Goal: Check status: Check status

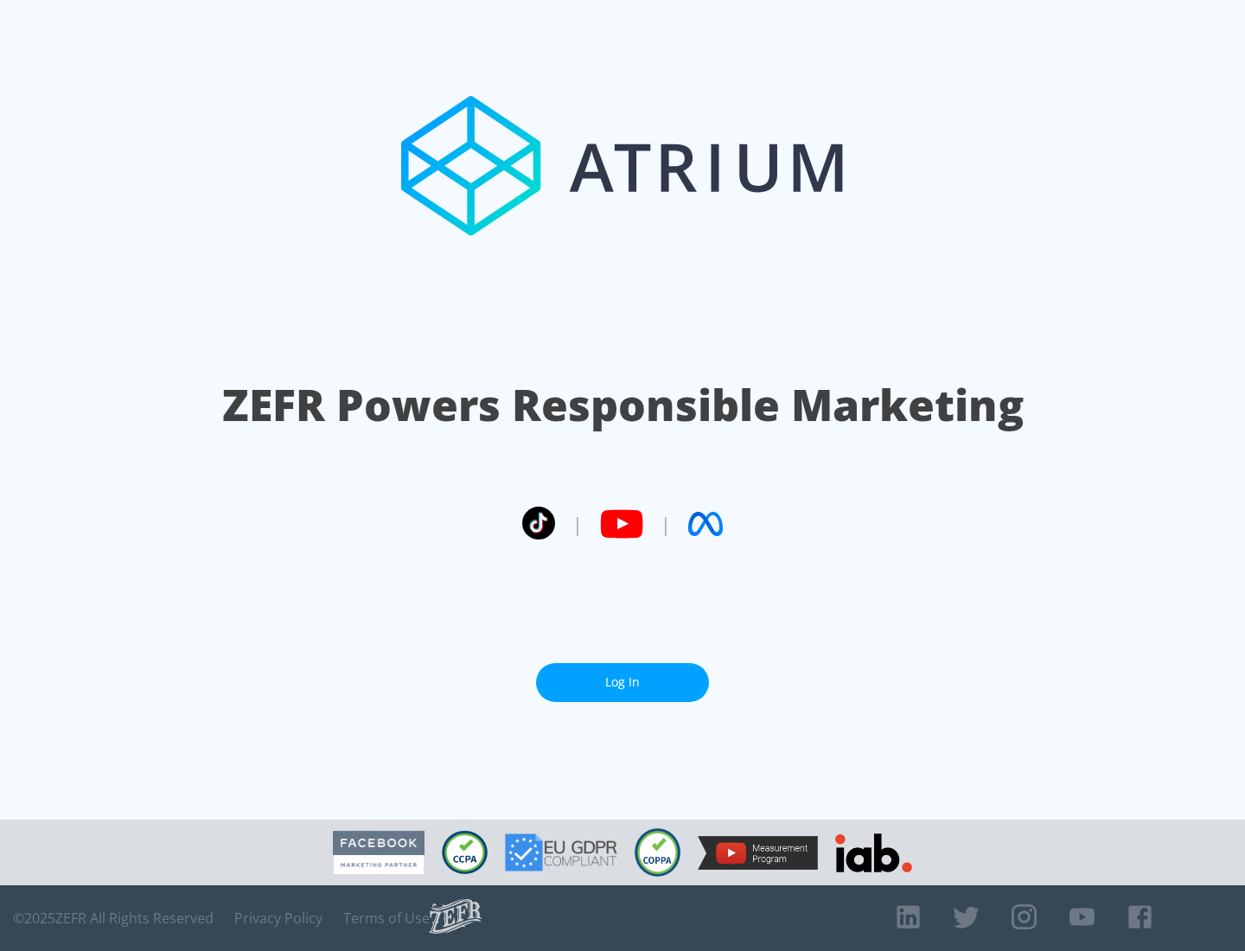
click at [622, 682] on link "Log In" at bounding box center [622, 682] width 173 height 39
